Goal: Find specific fact: Find specific fact

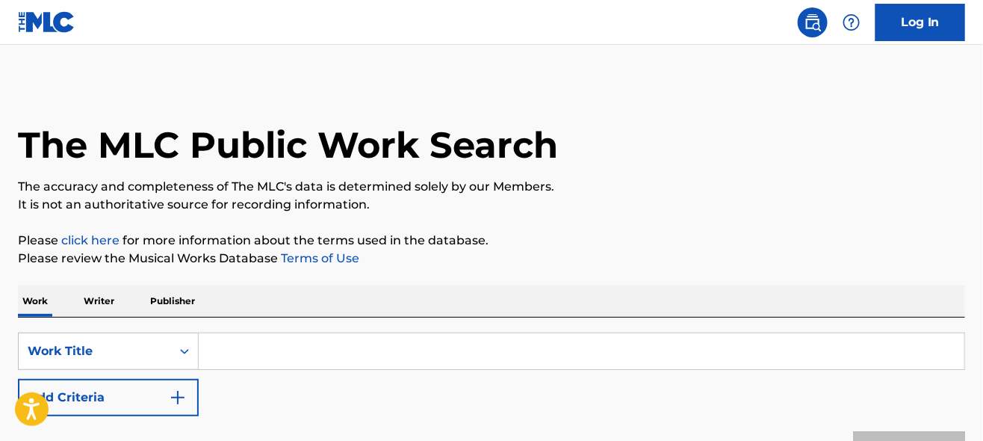
click at [298, 354] on input "Search Form" at bounding box center [582, 351] width 766 height 36
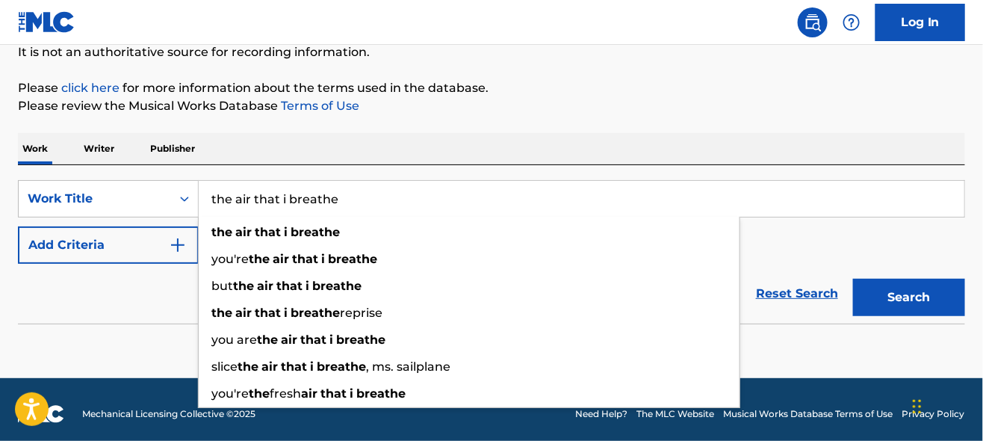
scroll to position [161, 0]
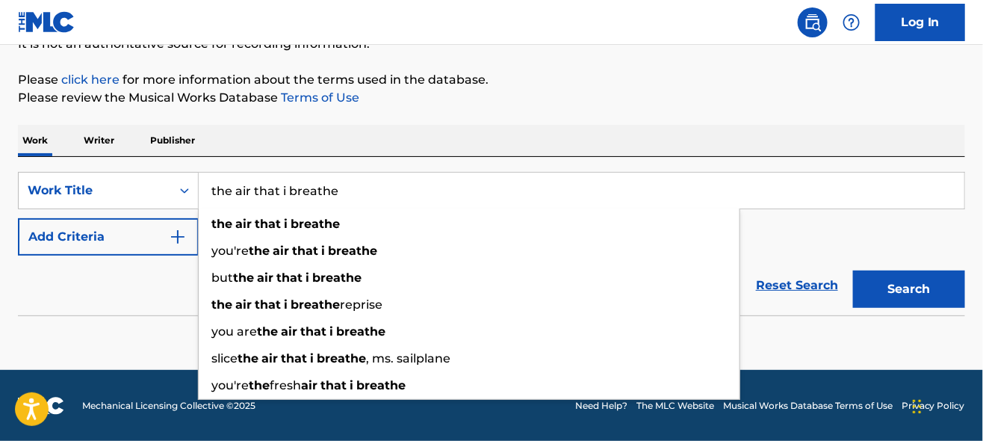
type input "the air that i breathe"
click at [67, 308] on div "Reset Search Search" at bounding box center [491, 285] width 947 height 60
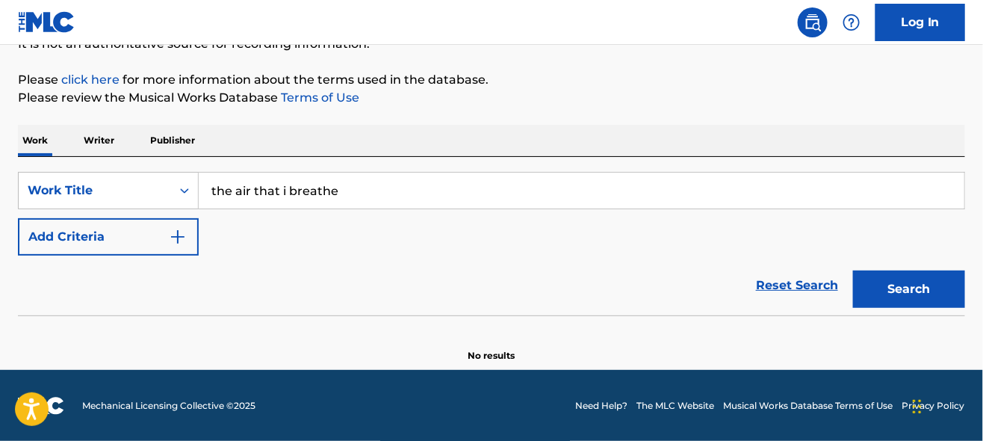
click at [162, 237] on button "Add Criteria" at bounding box center [108, 236] width 181 height 37
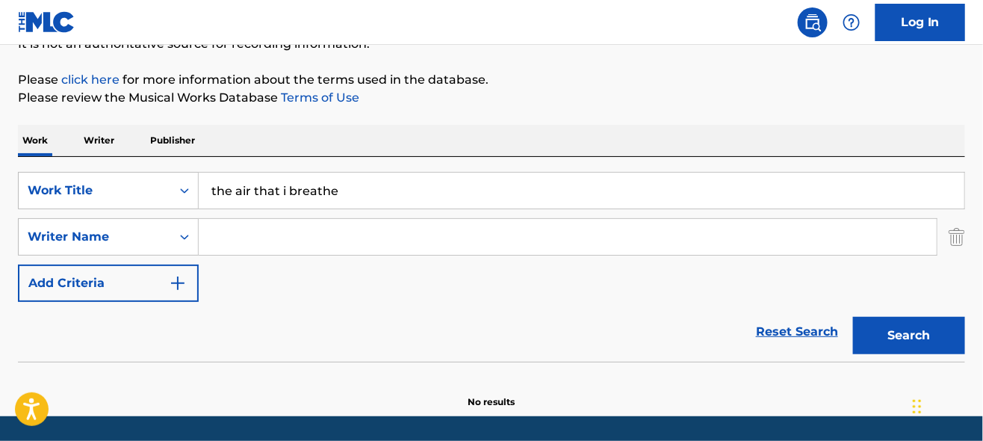
click at [288, 233] on input "Search Form" at bounding box center [568, 237] width 738 height 36
paste input "[PERSON_NAME]"
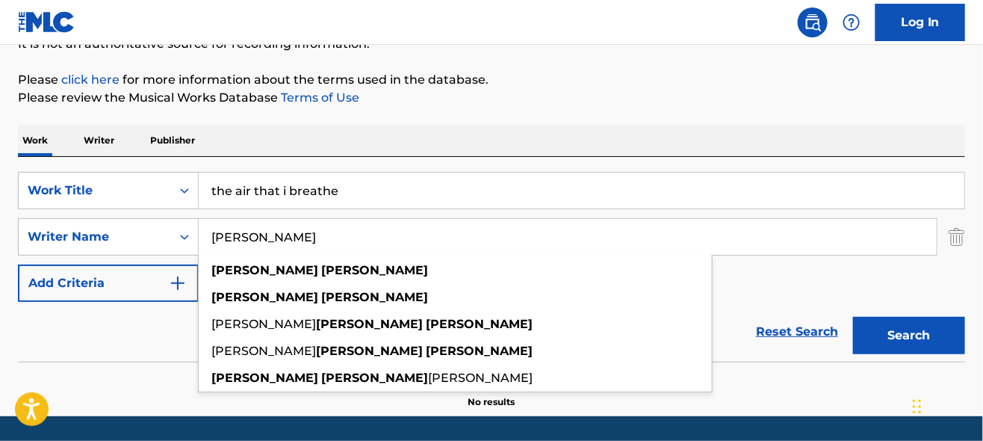
type input "[PERSON_NAME]"
click at [902, 329] on button "Search" at bounding box center [909, 335] width 112 height 37
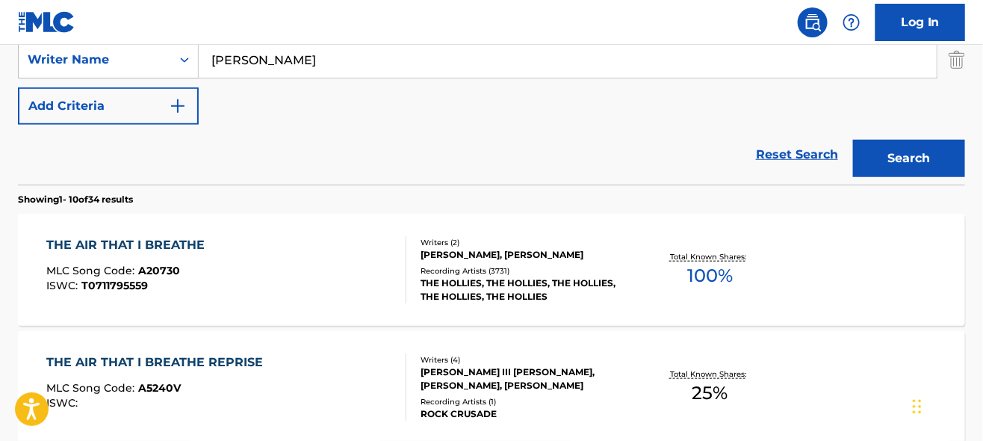
scroll to position [385, 0]
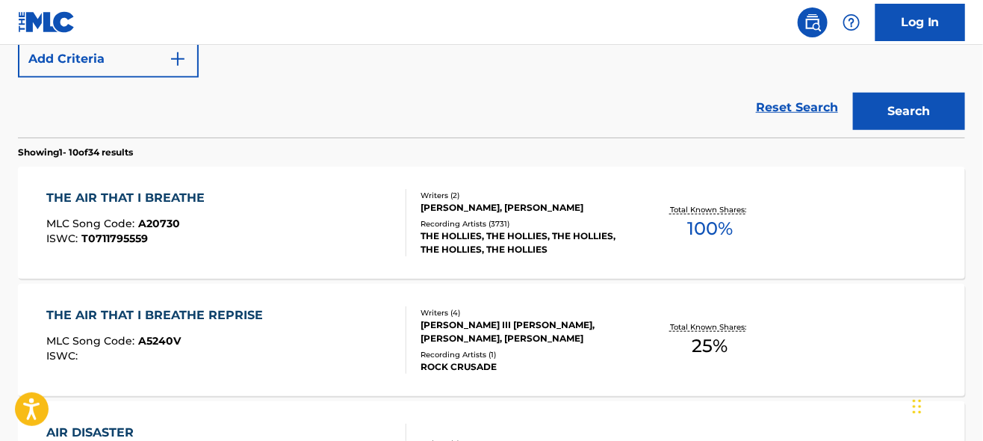
click at [328, 208] on div "THE AIR THAT I BREATHE MLC Song Code : A20730 ISWC : T0711795559" at bounding box center [226, 222] width 360 height 67
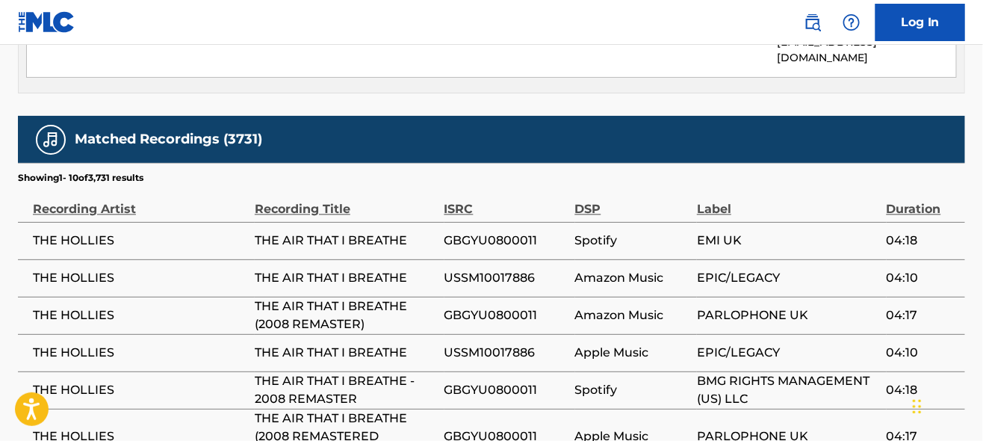
scroll to position [1261, 0]
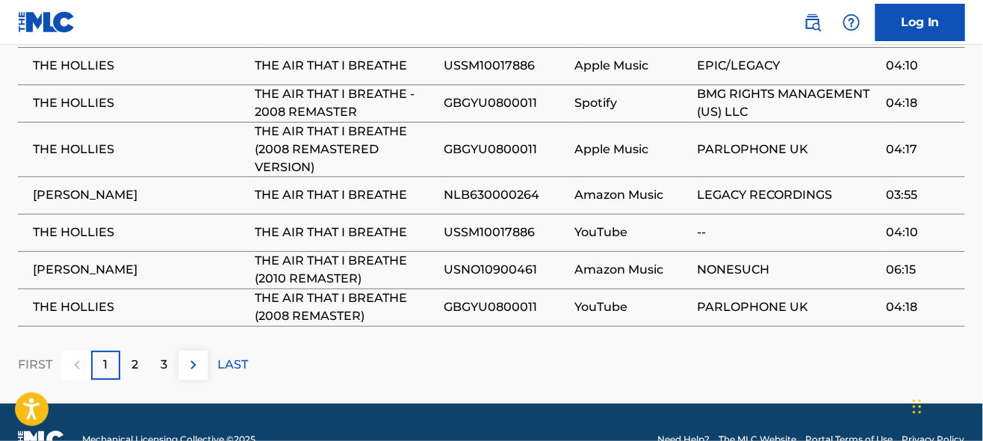
click at [130, 350] on div "2" at bounding box center [134, 364] width 29 height 29
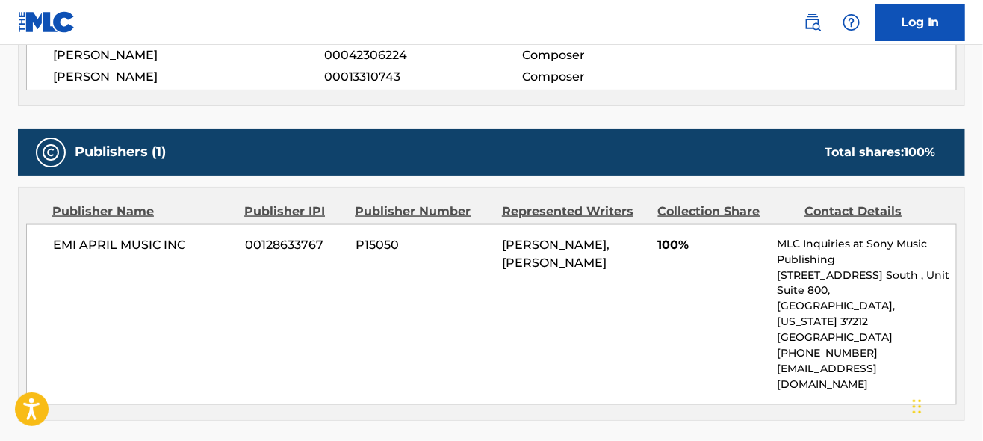
scroll to position [646, 0]
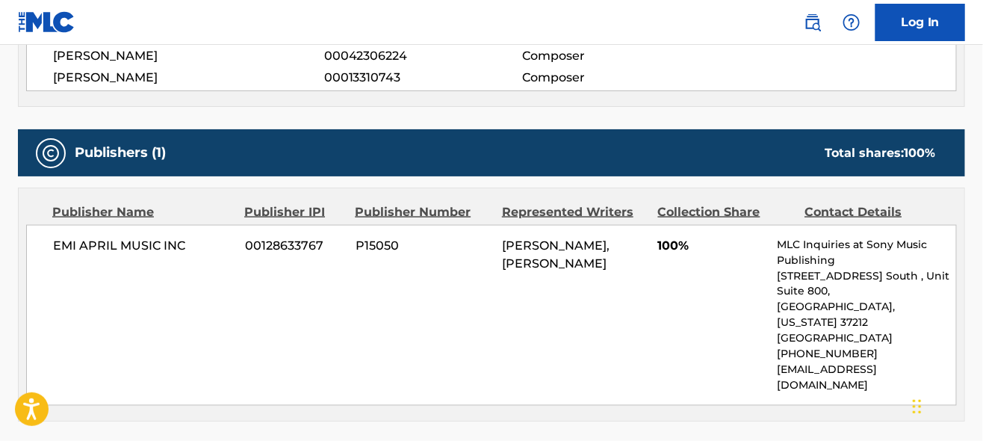
click at [915, 362] on p "[EMAIL_ADDRESS][DOMAIN_NAME]" at bounding box center [866, 377] width 178 height 31
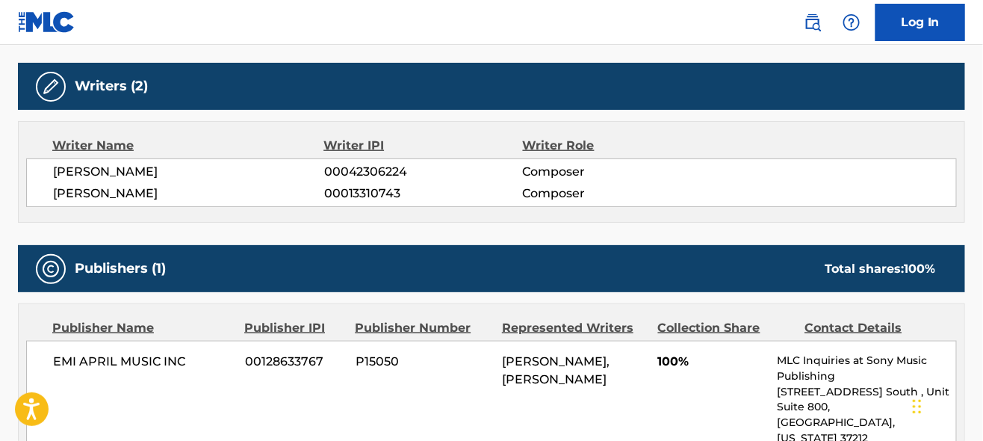
scroll to position [497, 0]
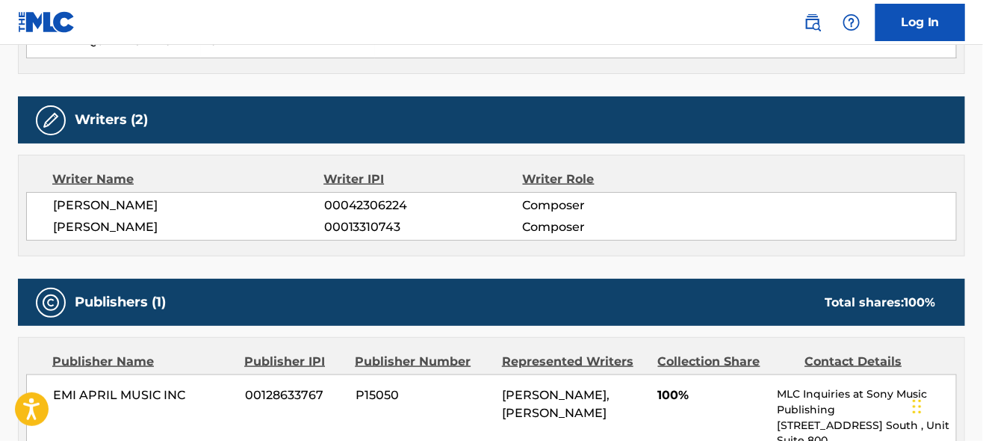
click at [337, 294] on div "Publishers (1) Total shares: 100 %" at bounding box center [491, 302] width 947 height 47
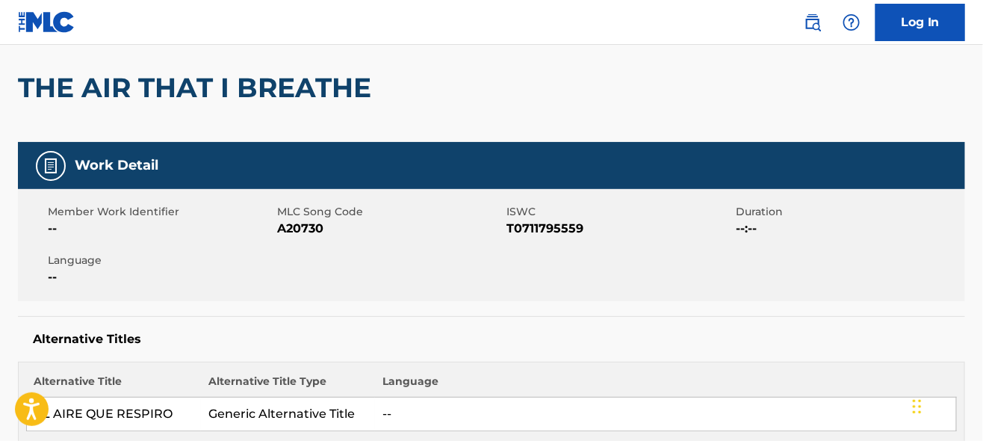
scroll to position [123, 0]
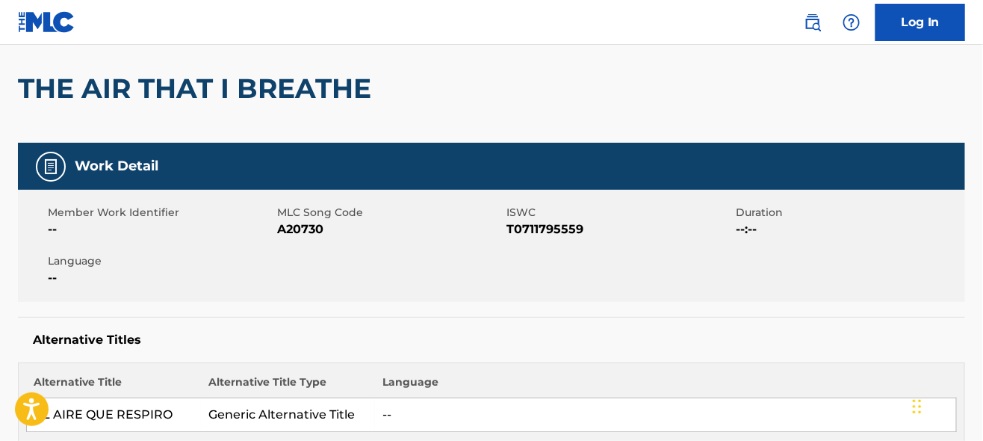
click at [547, 226] on span "T0711795559" at bounding box center [619, 229] width 226 height 18
copy span "T0711795559"
click at [299, 227] on span "A20730" at bounding box center [390, 229] width 226 height 18
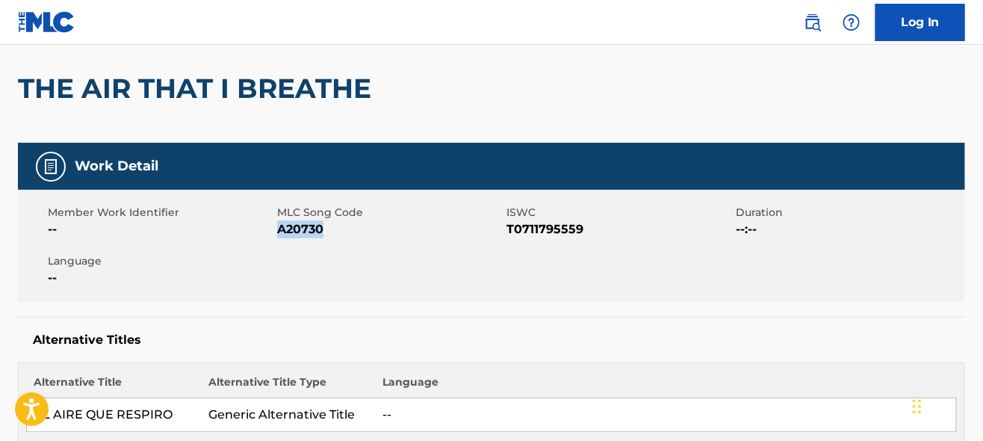
copy span "A20730"
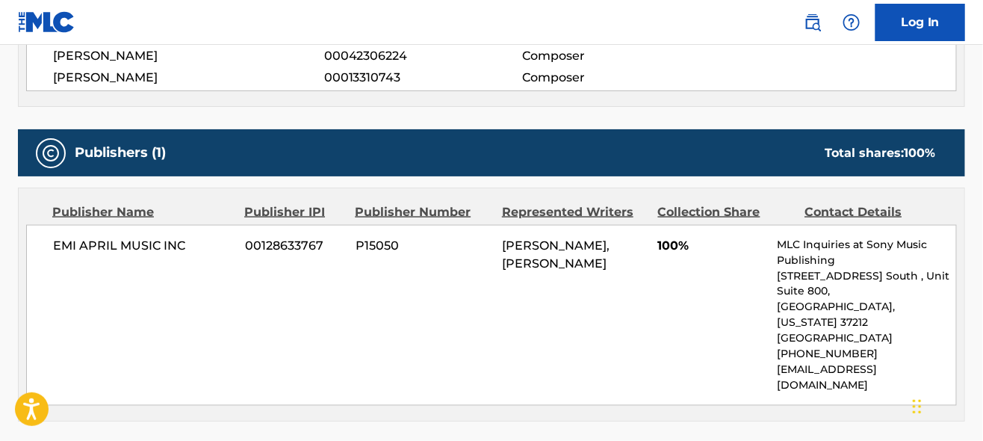
scroll to position [571, 0]
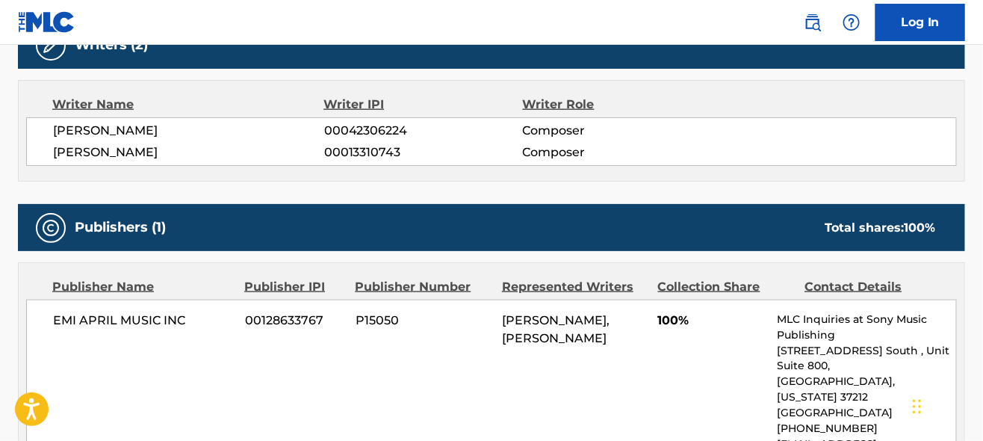
click at [49, 137] on div "[PERSON_NAME] 00042306224 Composer [PERSON_NAME] 00013310743 Composer" at bounding box center [491, 141] width 931 height 49
click at [66, 153] on span "[PERSON_NAME]" at bounding box center [188, 152] width 271 height 18
